Goal: Task Accomplishment & Management: Understand process/instructions

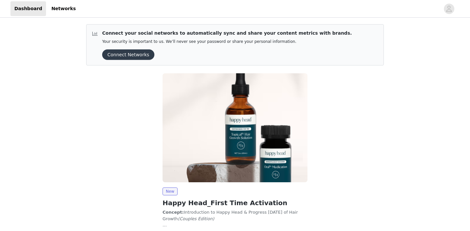
scroll to position [46, 0]
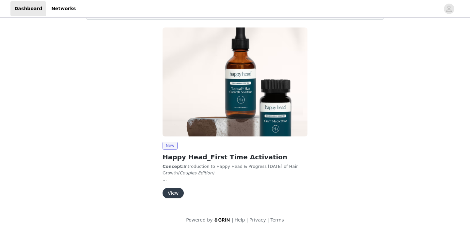
click at [169, 195] on button "View" at bounding box center [173, 192] width 21 height 10
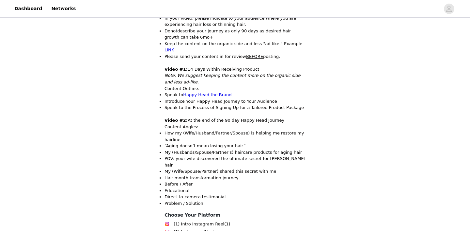
scroll to position [327, 0]
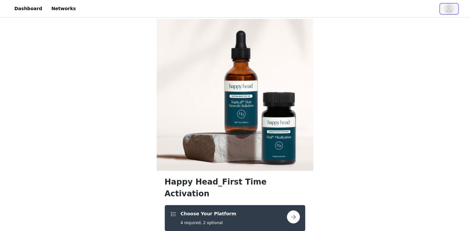
click at [447, 8] on icon "avatar" at bounding box center [449, 9] width 6 height 10
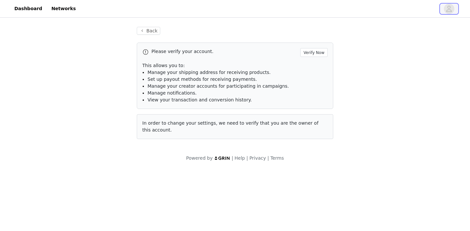
click at [447, 8] on icon "avatar" at bounding box center [449, 9] width 6 height 10
click at [450, 8] on icon "avatar" at bounding box center [449, 9] width 6 height 10
click at [19, 7] on link "Dashboard" at bounding box center [28, 8] width 36 height 15
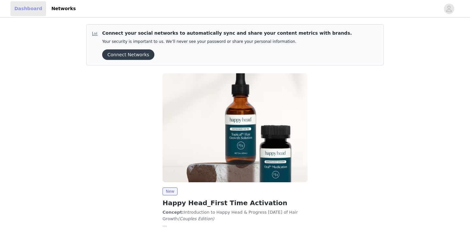
scroll to position [46, 0]
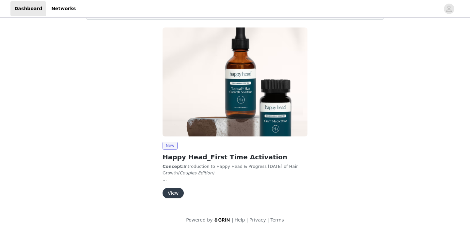
click at [174, 192] on button "View" at bounding box center [173, 192] width 21 height 10
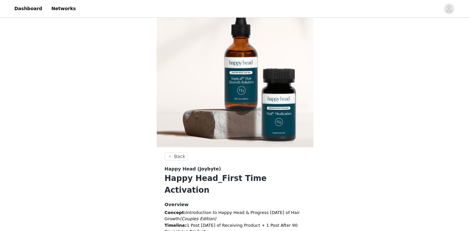
scroll to position [25, 0]
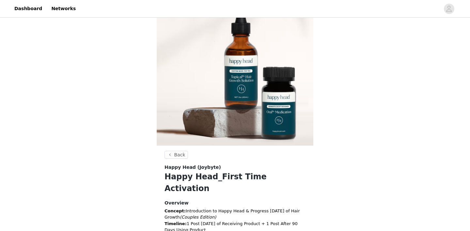
drag, startPoint x: 194, startPoint y: 93, endPoint x: 232, endPoint y: 97, distance: 38.1
copy p "(2) Reels + (3) Instagram Stories + (2) Before & After Photos + TikTok Video Re…"
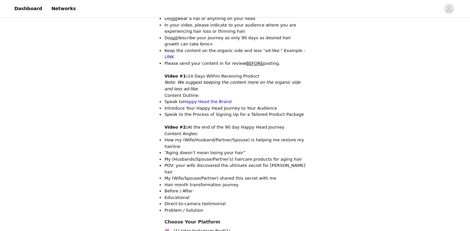
scroll to position [327, 0]
